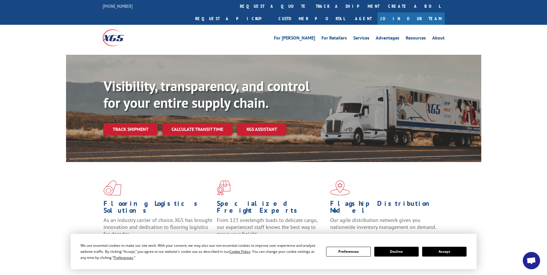
scroll to position [1962, 0]
click at [312, 8] on link "track a shipment" at bounding box center [348, 6] width 72 height 12
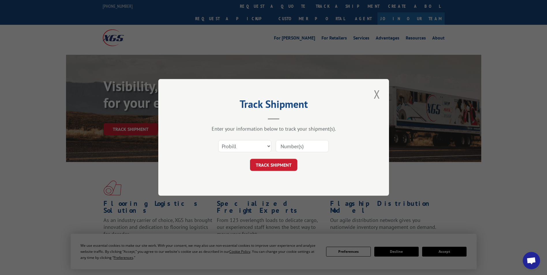
click at [279, 146] on input at bounding box center [302, 147] width 53 height 12
paste input "17005125"
type input "17005125"
click at [272, 163] on button "TRACK SHIPMENT" at bounding box center [273, 165] width 47 height 12
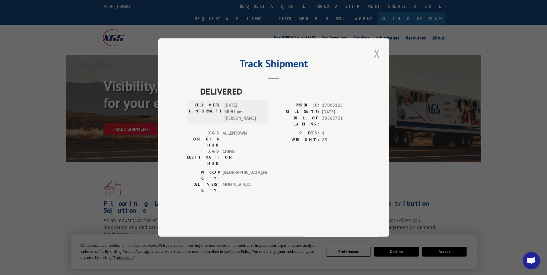
click at [376, 61] on button "Close modal" at bounding box center [377, 54] width 10 height 16
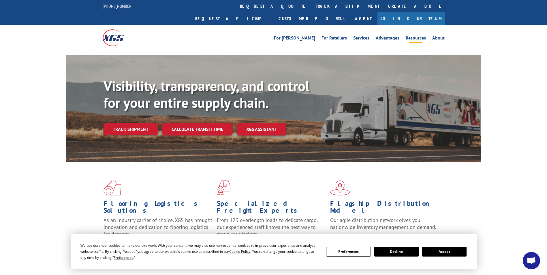
click at [418, 36] on link "Resources" at bounding box center [416, 39] width 20 height 6
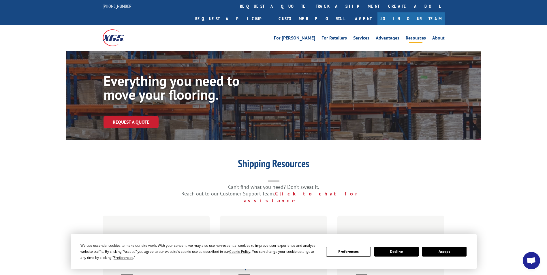
scroll to position [1962, 0]
click at [361, 36] on link "Services" at bounding box center [362, 39] width 16 height 6
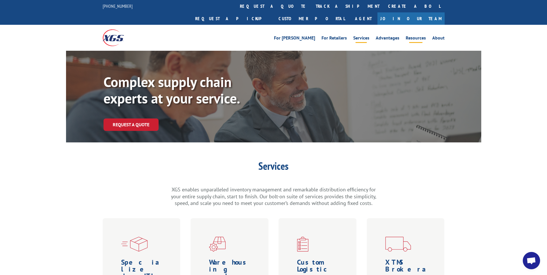
click at [418, 36] on link "Resources" at bounding box center [416, 39] width 20 height 6
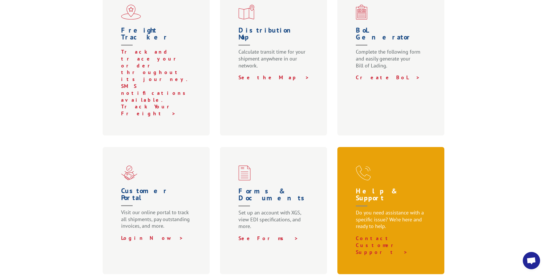
scroll to position [231, 0]
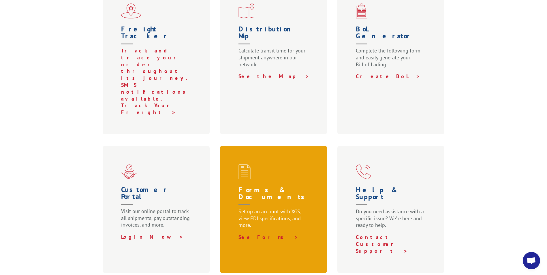
click at [257, 187] on h1 "Forms & Documents" at bounding box center [275, 198] width 73 height 22
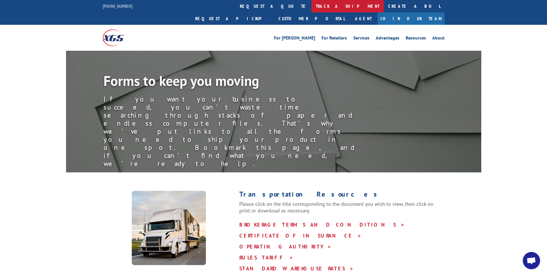
click at [312, 8] on link "track a shipment" at bounding box center [348, 6] width 72 height 12
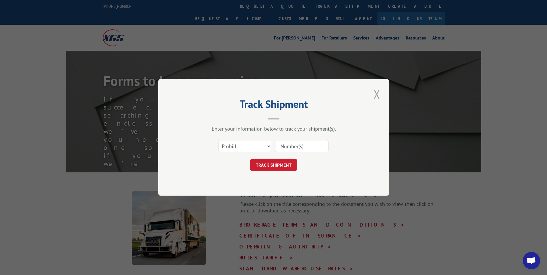
click at [376, 94] on button "Close modal" at bounding box center [377, 94] width 10 height 16
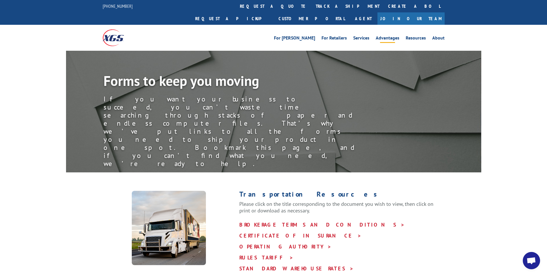
click at [384, 36] on link "Advantages" at bounding box center [388, 39] width 24 height 6
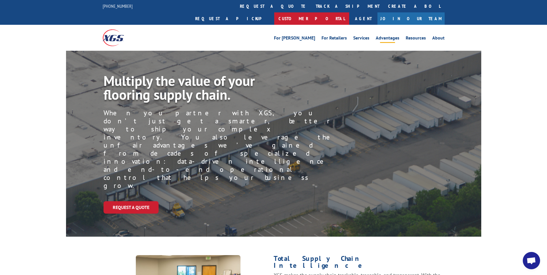
click at [349, 12] on link "Customer Portal" at bounding box center [311, 18] width 75 height 12
